Goal: Information Seeking & Learning: Check status

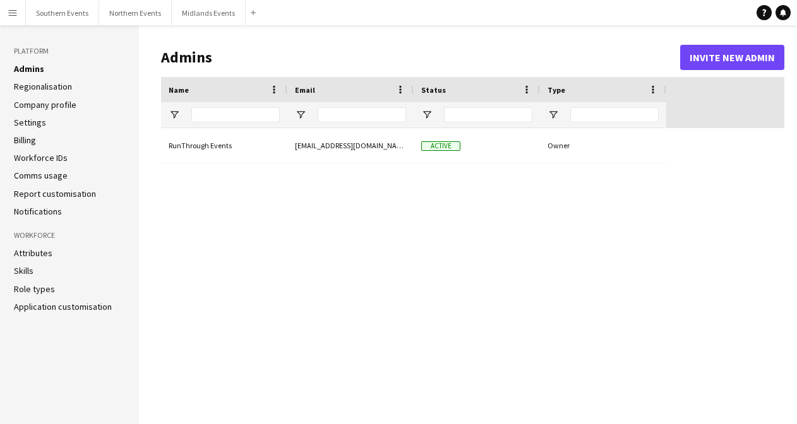
type input "**********"
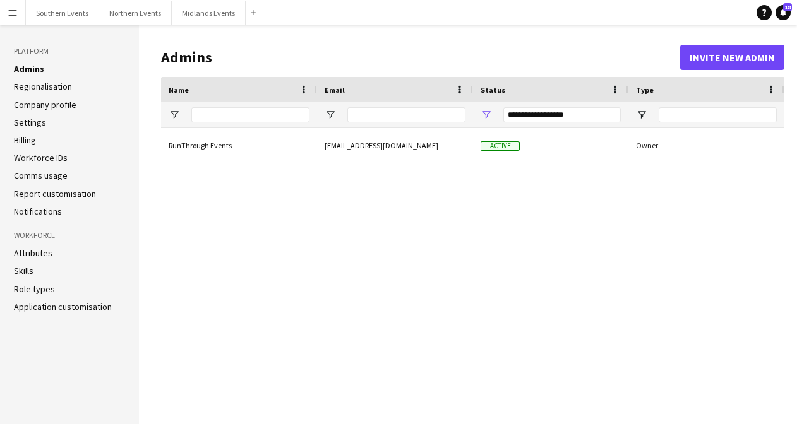
click at [11, 9] on app-icon "Menu" at bounding box center [13, 13] width 10 height 10
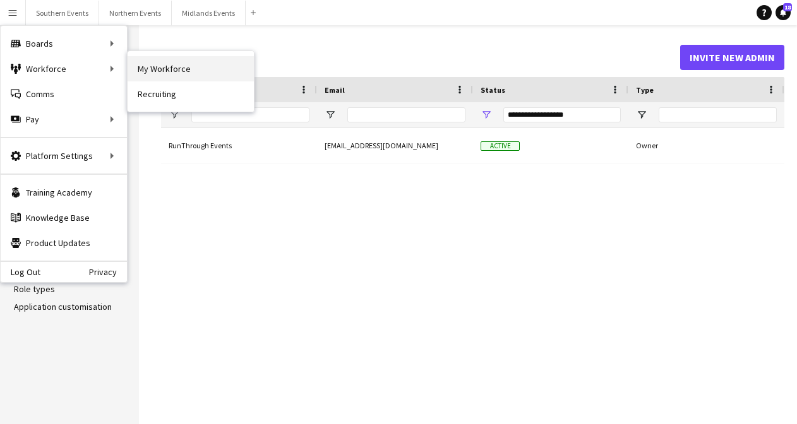
click at [157, 66] on link "My Workforce" at bounding box center [191, 68] width 126 height 25
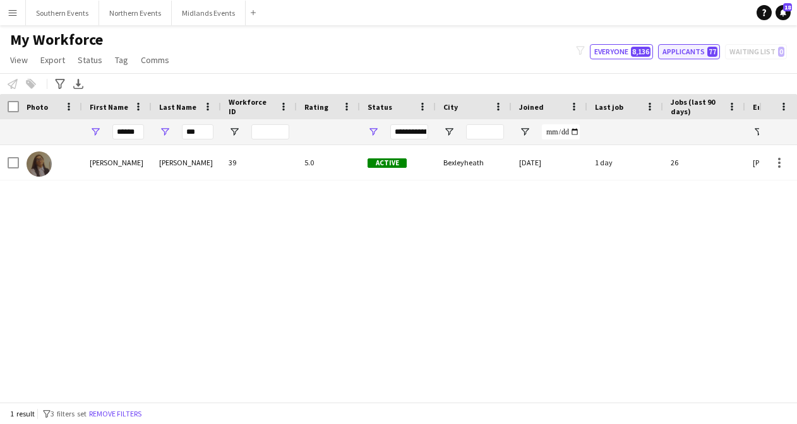
click at [696, 52] on button "Applicants 77" at bounding box center [689, 51] width 62 height 15
type input "**********"
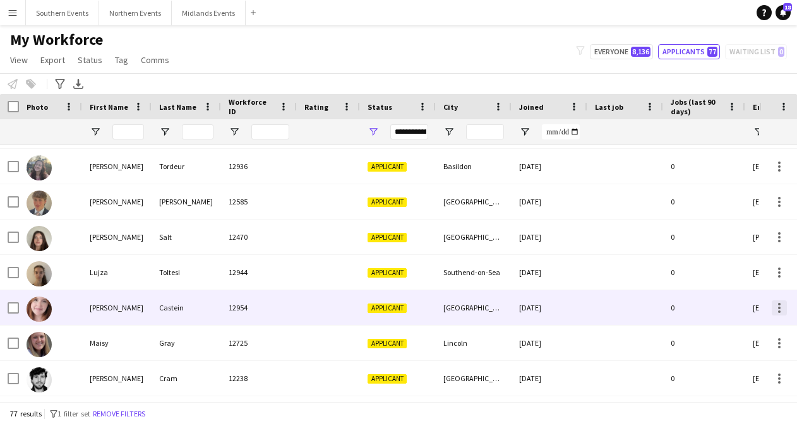
click at [778, 308] on div at bounding box center [779, 308] width 3 height 3
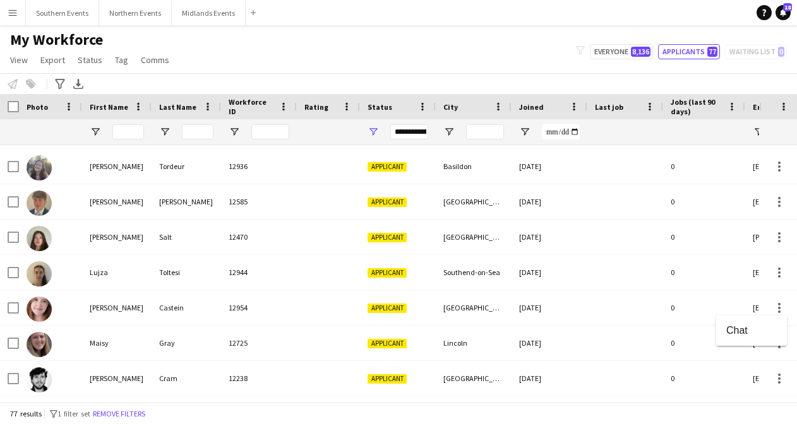
drag, startPoint x: 716, startPoint y: 305, endPoint x: 706, endPoint y: 305, distance: 10.1
click at [715, 305] on div at bounding box center [398, 212] width 797 height 424
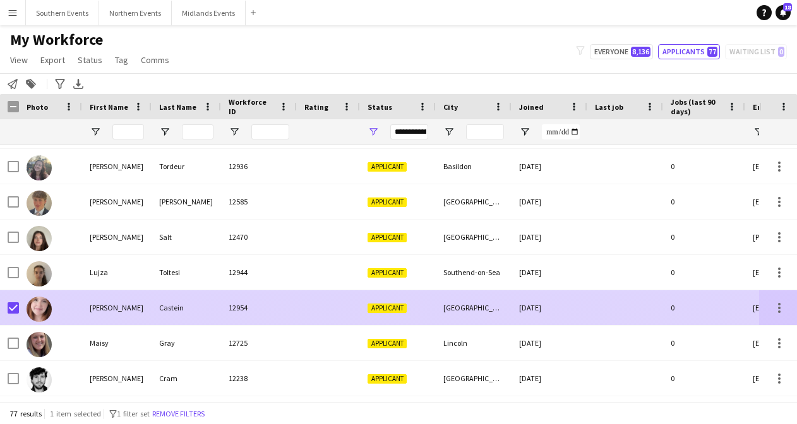
click at [42, 307] on img at bounding box center [39, 309] width 25 height 25
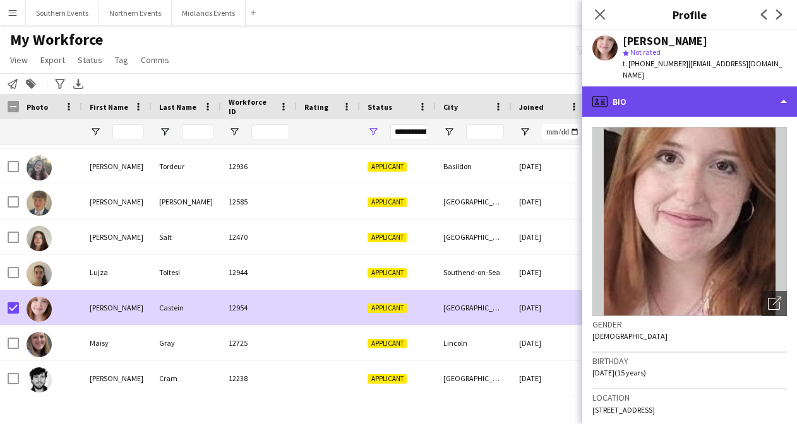
click at [785, 90] on div "profile Bio" at bounding box center [689, 101] width 215 height 30
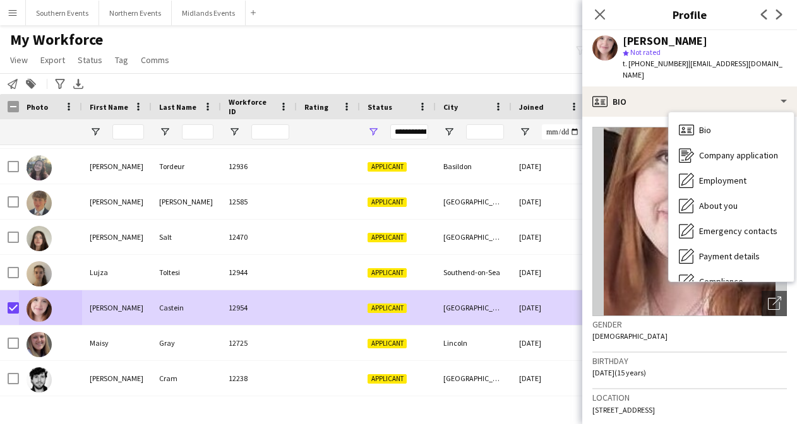
click at [728, 44] on div "Lyla Castein" at bounding box center [704, 40] width 164 height 11
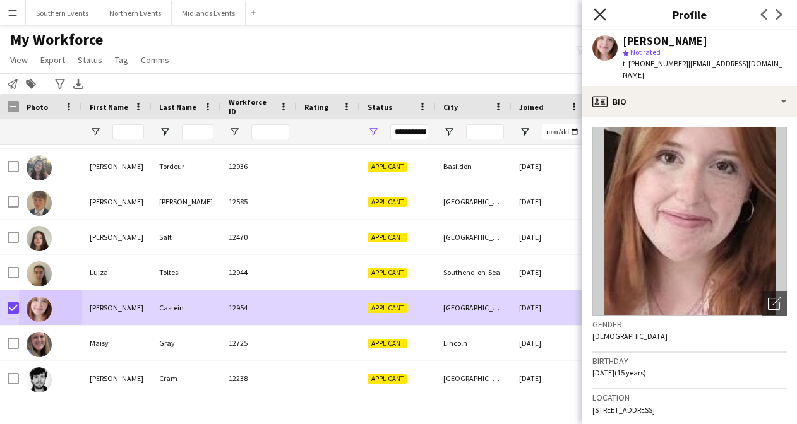
click at [597, 15] on icon "Close pop-in" at bounding box center [599, 14] width 12 height 12
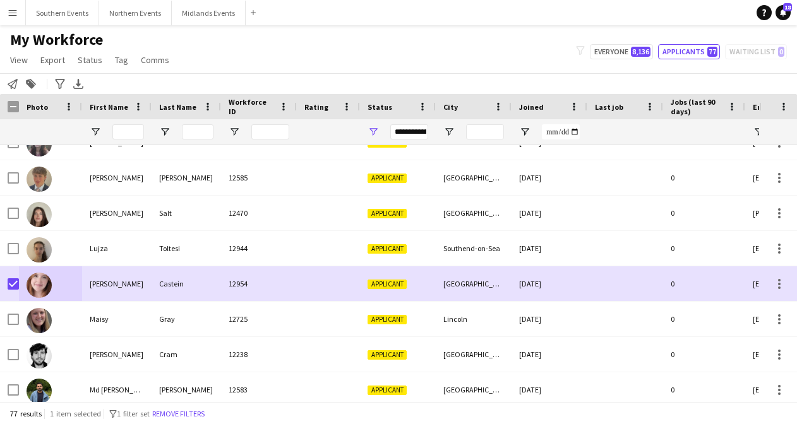
scroll to position [1328, 0]
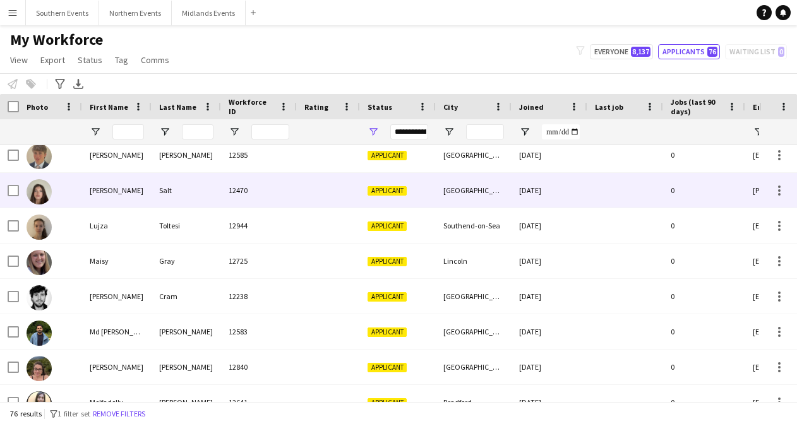
scroll to position [1294, 0]
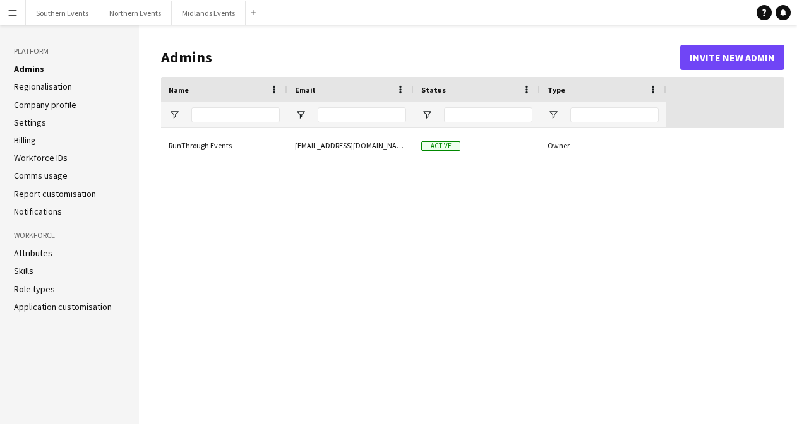
type input "**********"
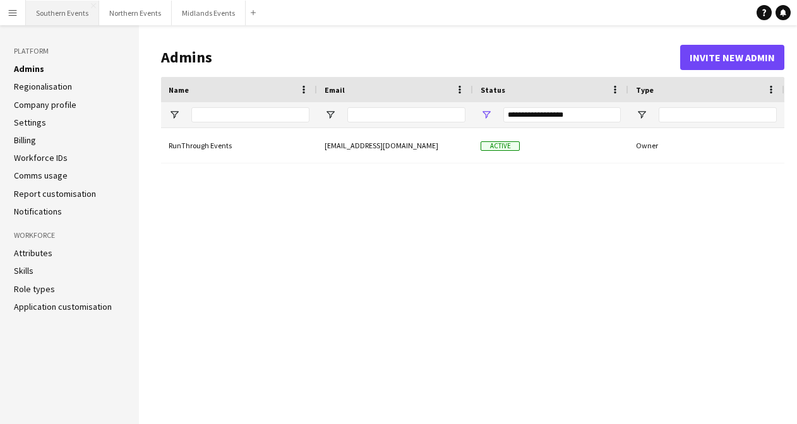
click at [69, 10] on button "Southern Events Close" at bounding box center [62, 13] width 73 height 25
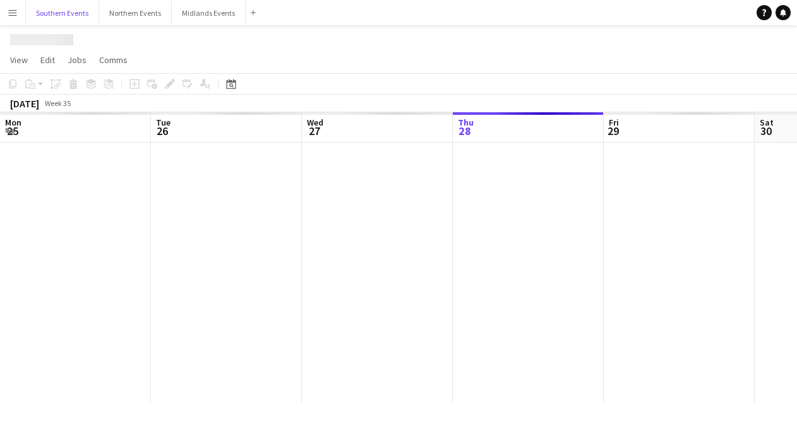
scroll to position [0, 302]
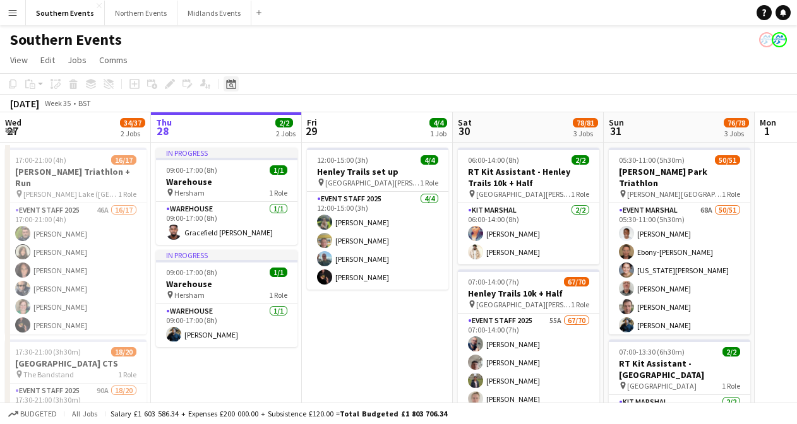
click at [229, 83] on icon "Date picker" at bounding box center [231, 84] width 10 height 10
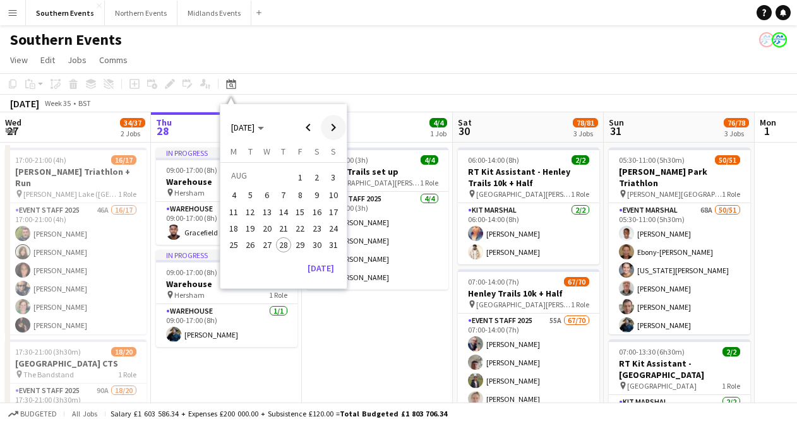
click at [335, 126] on span "Next month" at bounding box center [333, 127] width 25 height 25
click at [335, 226] on span "21" at bounding box center [333, 225] width 15 height 15
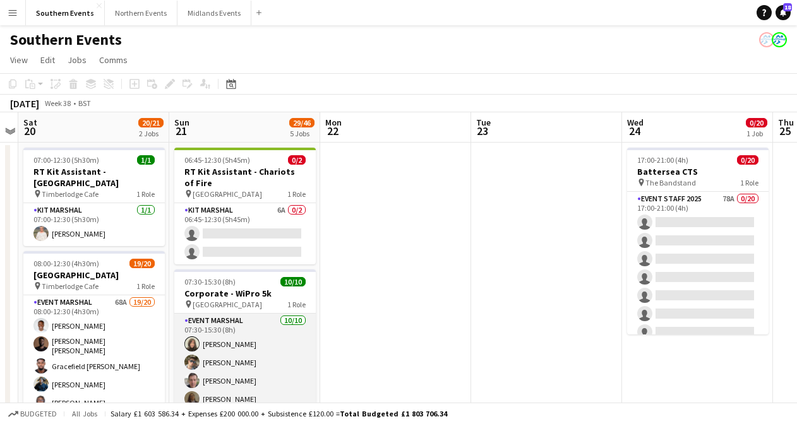
scroll to position [65, 0]
